Goal: Information Seeking & Learning: Learn about a topic

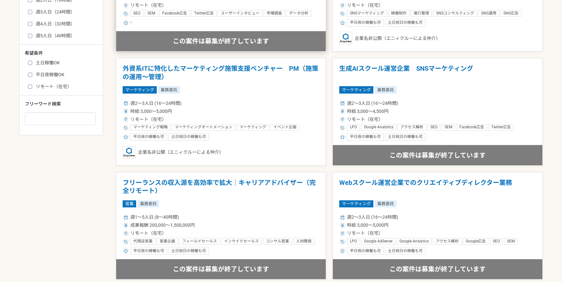
scroll to position [373, 0]
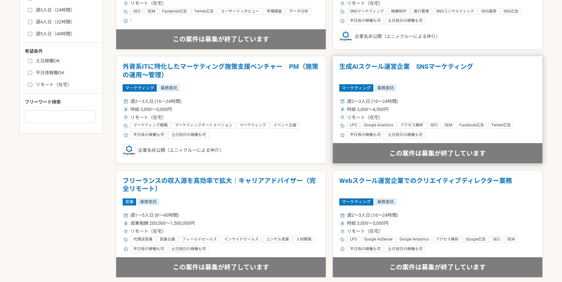
click at [378, 67] on h1 "生成AIスクール運営企業　SNSマーケティング" at bounding box center [437, 71] width 197 height 16
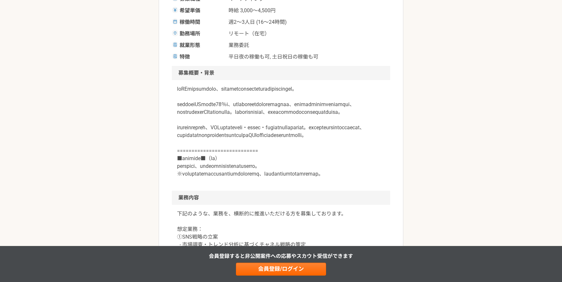
scroll to position [154, 0]
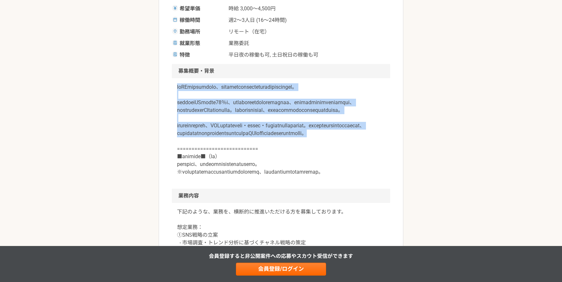
drag, startPoint x: 179, startPoint y: 85, endPoint x: 356, endPoint y: 174, distance: 198.4
click at [356, 174] on p at bounding box center [281, 129] width 208 height 93
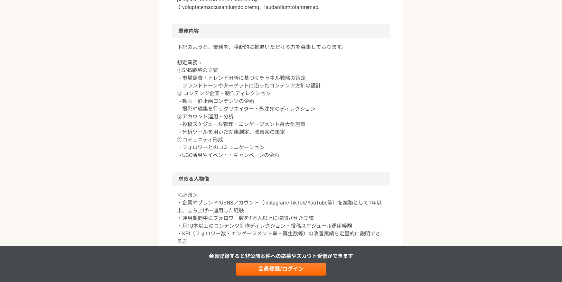
scroll to position [337, 0]
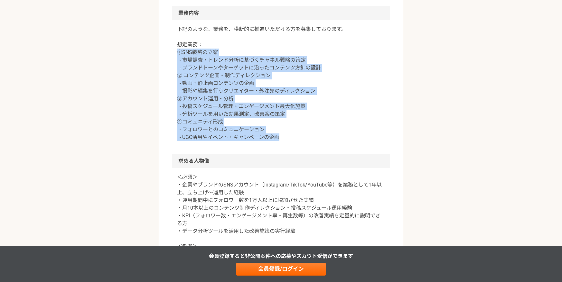
drag, startPoint x: 178, startPoint y: 99, endPoint x: 329, endPoint y: 181, distance: 172.0
click at [329, 141] on p "下記のような、業務を、横断的に推進いただける方を募集しております。 想定業務： ①SNS戦略の立案 - 市場調査・トレンド分析に基づくチャネル戦略の策定 - …" at bounding box center [281, 83] width 208 height 116
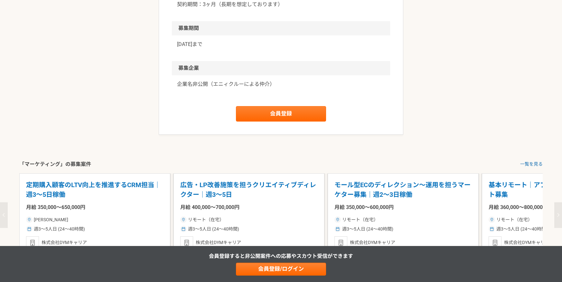
scroll to position [802, 0]
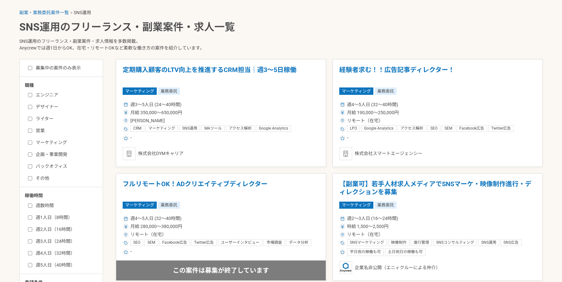
scroll to position [249, 0]
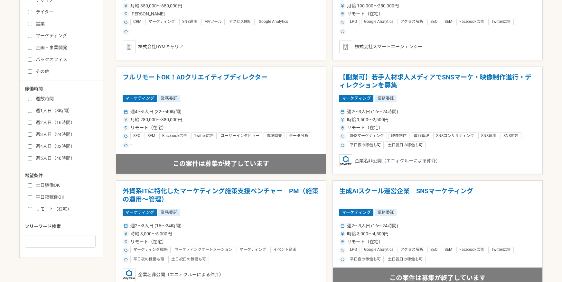
click at [30, 110] on input "週1人日（8時間）" at bounding box center [30, 111] width 4 height 4
checkbox input "true"
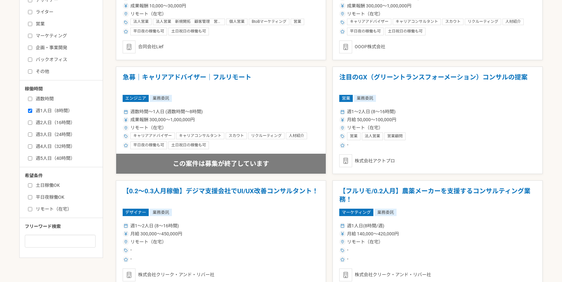
click at [30, 100] on input "週数時間" at bounding box center [30, 99] width 4 height 4
checkbox input "true"
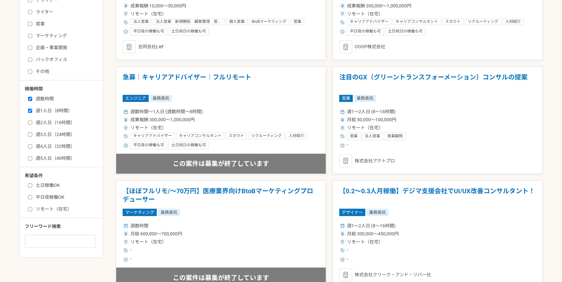
click at [31, 186] on input "土日稼働OK" at bounding box center [30, 185] width 4 height 4
checkbox input "true"
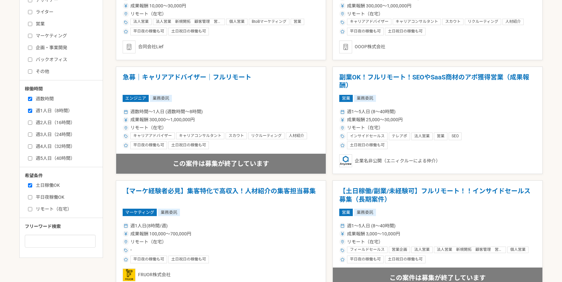
click at [31, 194] on label "平日夜稼働OK" at bounding box center [65, 197] width 74 height 7
click at [31, 195] on input "平日夜稼働OK" at bounding box center [30, 197] width 4 height 4
checkbox input "true"
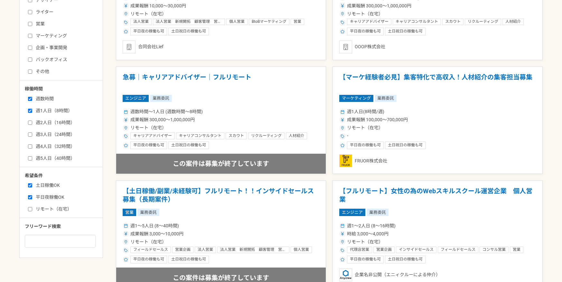
click at [37, 212] on label "リモート（在宅）" at bounding box center [65, 209] width 74 height 7
click at [32, 211] on input "リモート（在宅）" at bounding box center [30, 209] width 4 height 4
checkbox input "true"
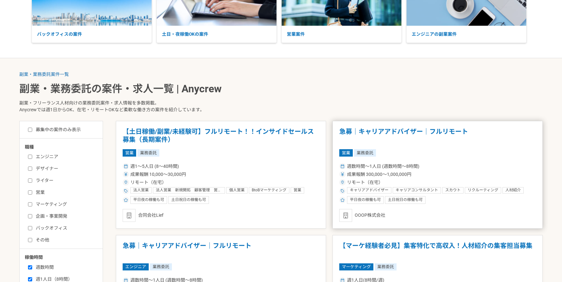
scroll to position [92, 0]
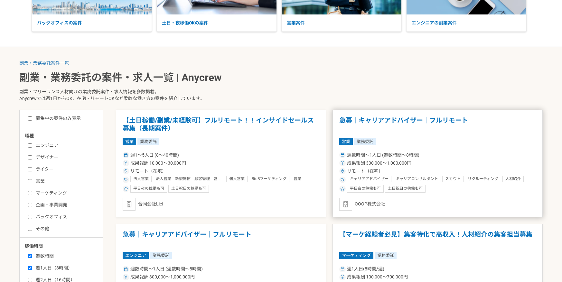
click at [396, 113] on article "急募｜キャリアアドバイザー｜フルリモート 営業 業務委託 週数時間〜1人日 (週数時間〜8時間) 成果報酬 300,000〜1,000,000円 リモート（在…" at bounding box center [437, 164] width 210 height 108
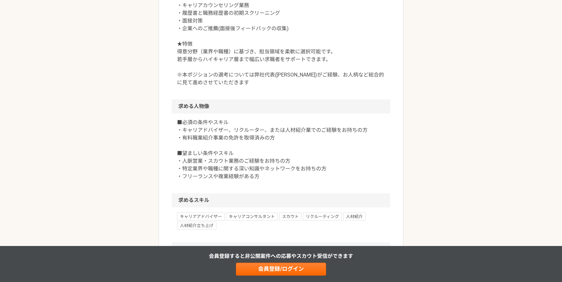
scroll to position [402, 0]
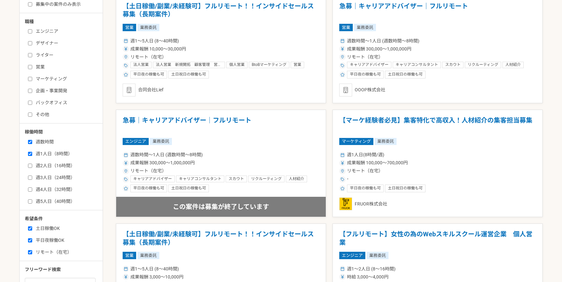
scroll to position [215, 0]
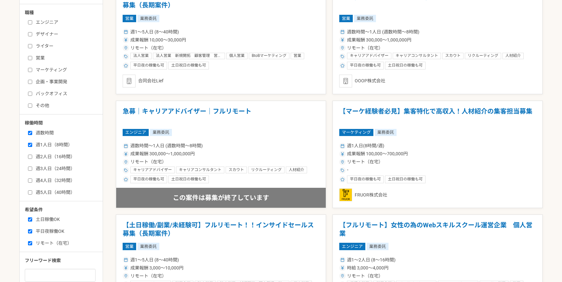
click at [30, 68] on input "マーケティング" at bounding box center [30, 70] width 4 height 4
checkbox input "true"
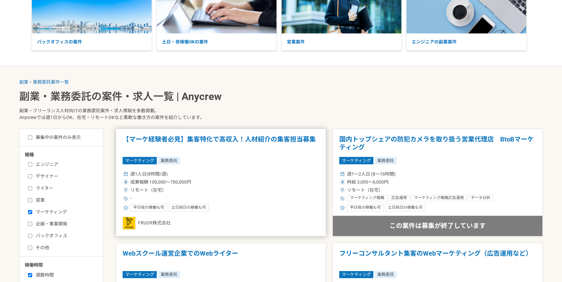
scroll to position [88, 0]
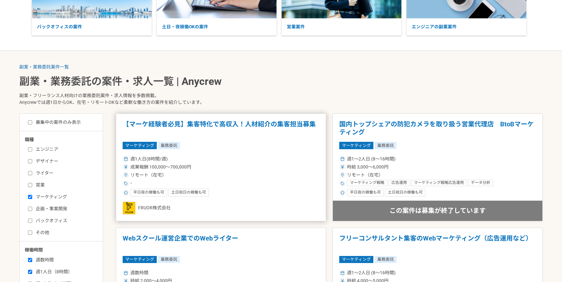
click at [185, 125] on h1 "【マーケ経験者必見】集客特化で高収入！人材紹介の集客担当募集" at bounding box center [221, 128] width 197 height 16
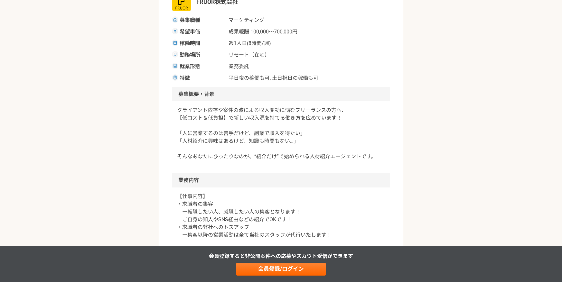
scroll to position [123, 0]
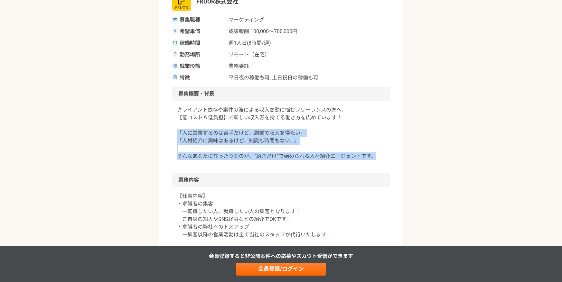
drag, startPoint x: 175, startPoint y: 134, endPoint x: 391, endPoint y: 162, distance: 217.3
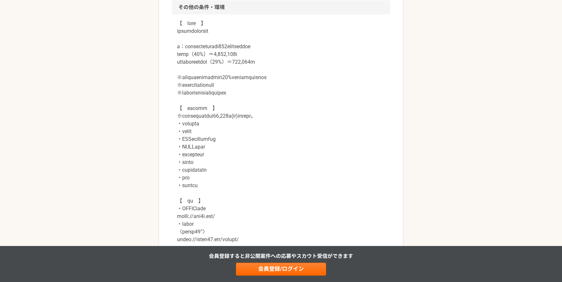
scroll to position [785, 0]
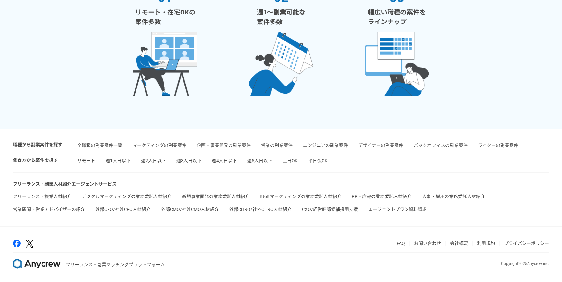
scroll to position [215, 0]
